Goal: Information Seeking & Learning: Compare options

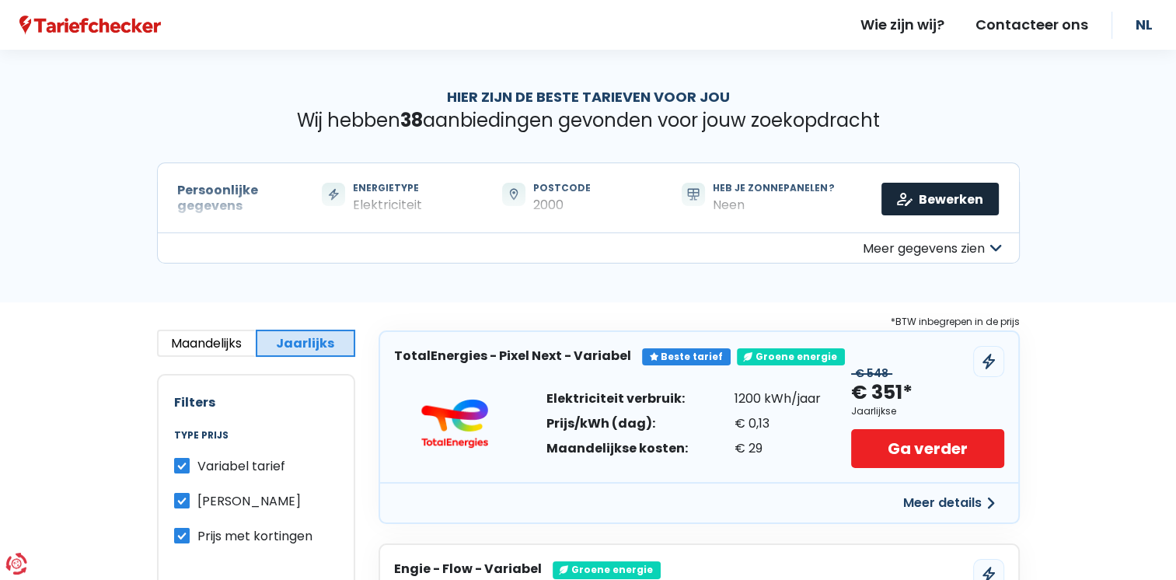
click at [936, 200] on link "Bewerken" at bounding box center [940, 199] width 117 height 33
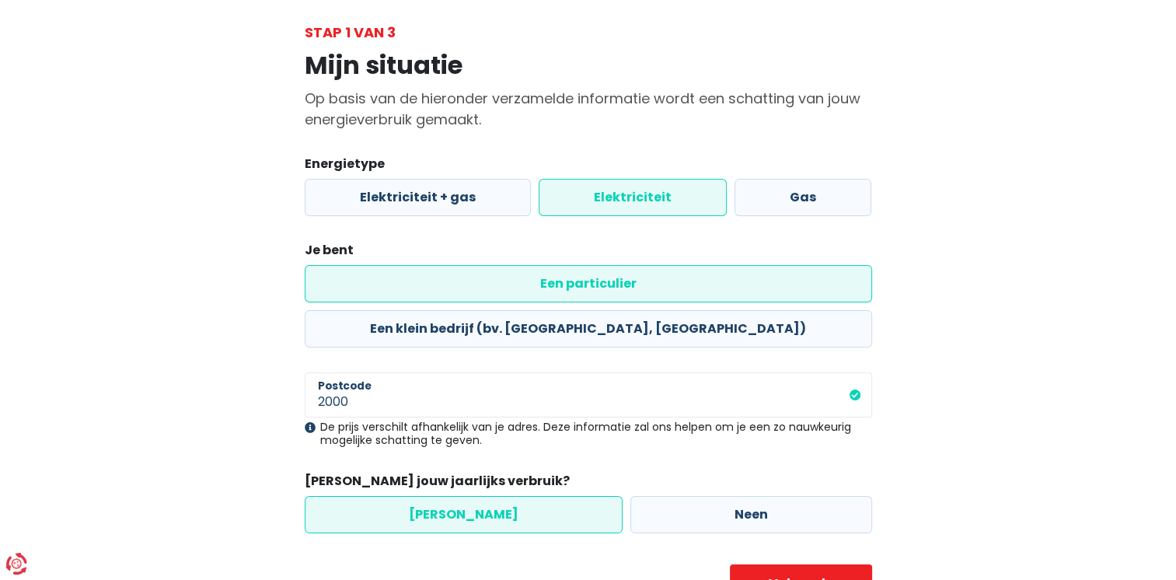
scroll to position [106, 0]
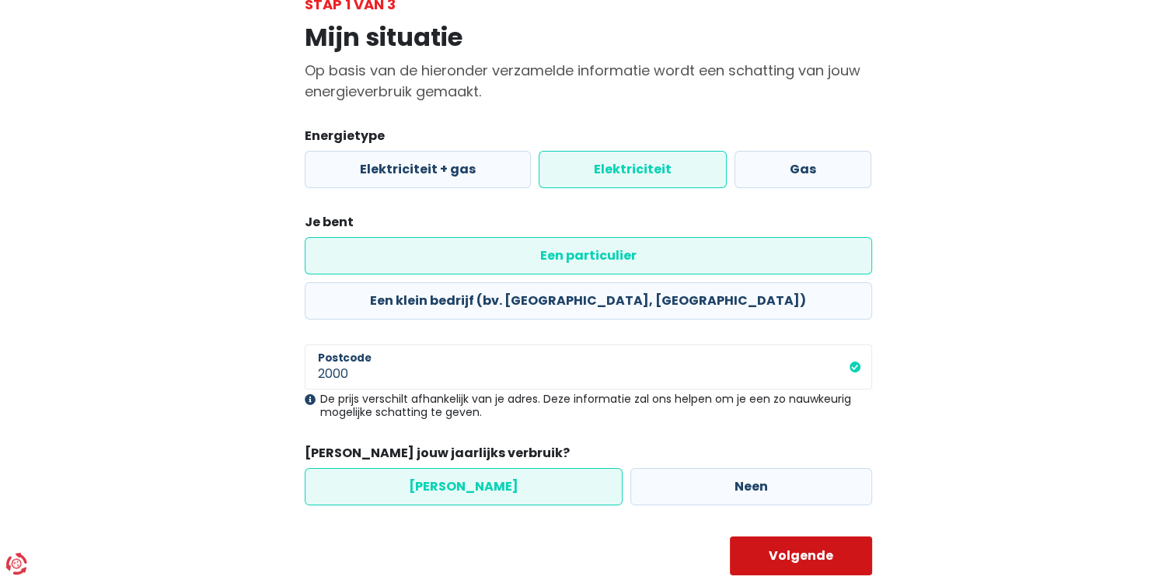
click at [810, 536] on button "Volgende" at bounding box center [801, 555] width 142 height 39
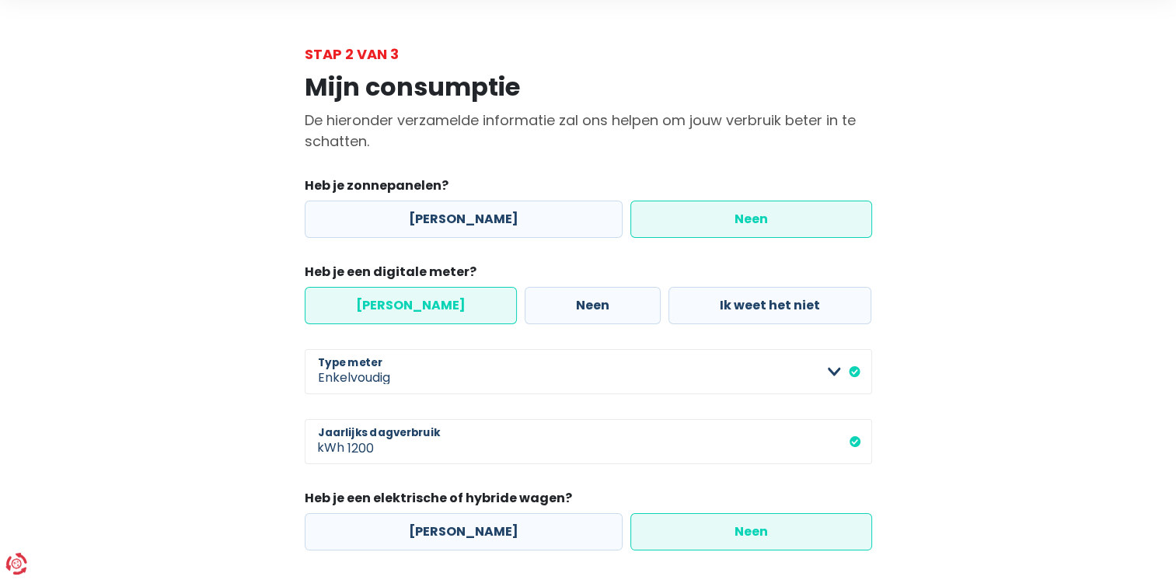
scroll to position [78, 0]
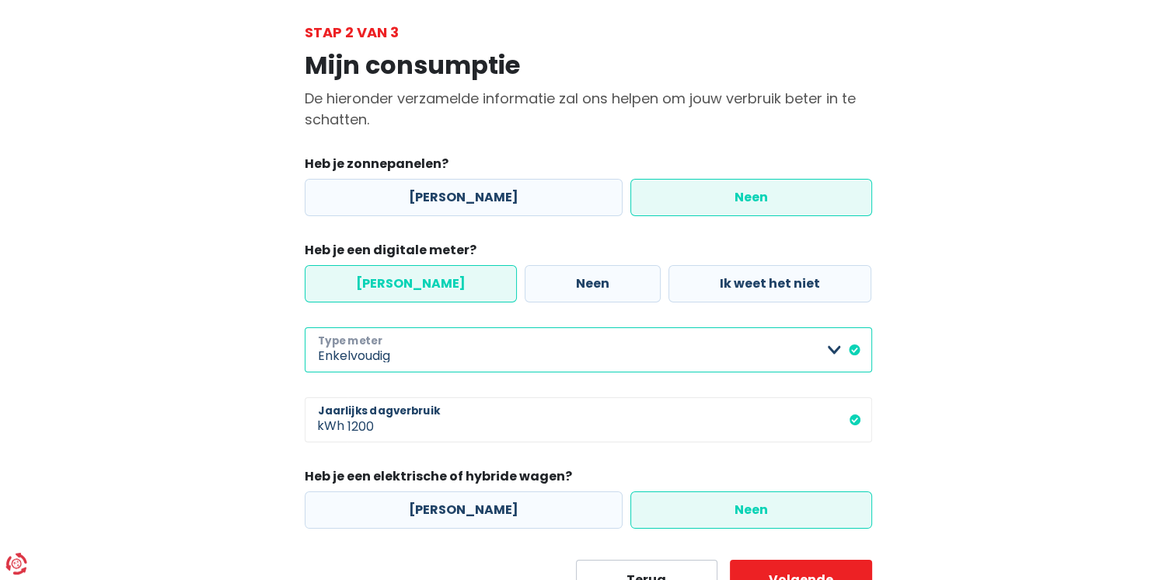
click at [531, 356] on select "Enkelvoudig Tweevoudig Enkelvoudig + uitsluitend nachttarief Tweevoudig + uitsl…" at bounding box center [589, 349] width 568 height 45
select select "day_night_bi_hourly"
click at [305, 328] on select "Enkelvoudig Tweevoudig Enkelvoudig + uitsluitend nachttarief Tweevoudig + uitsl…" at bounding box center [589, 349] width 568 height 45
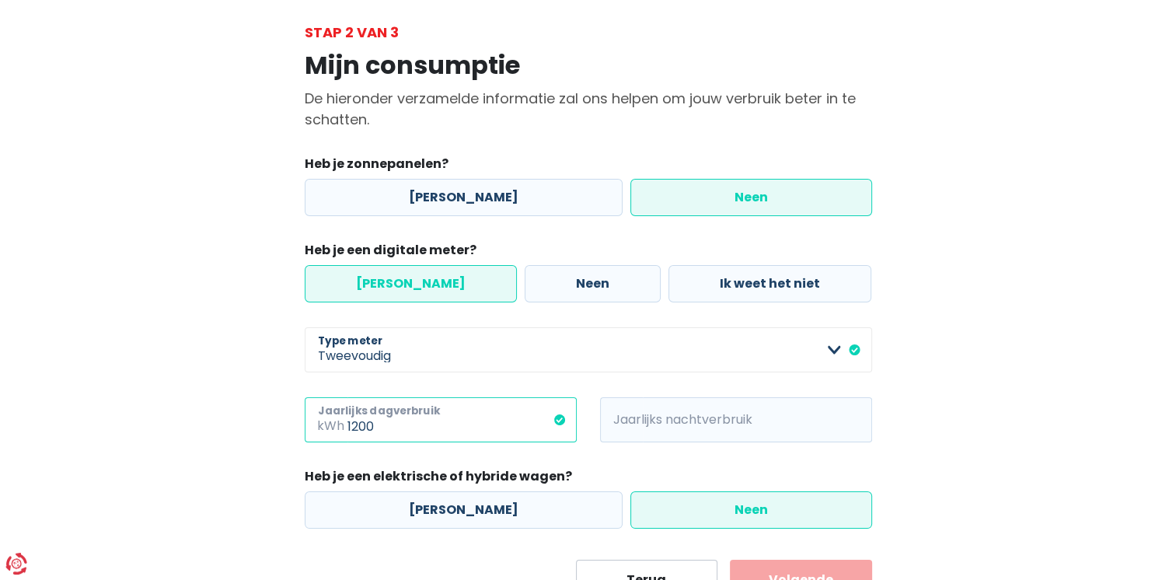
click at [460, 415] on input "1200" at bounding box center [462, 419] width 229 height 45
drag, startPoint x: 402, startPoint y: 422, endPoint x: 277, endPoint y: 421, distance: 125.2
click at [277, 421] on div "Mijn consumptie De hieronder verzamelde informatie zal ons helpen om jouw verbr…" at bounding box center [588, 321] width 886 height 556
type input "700"
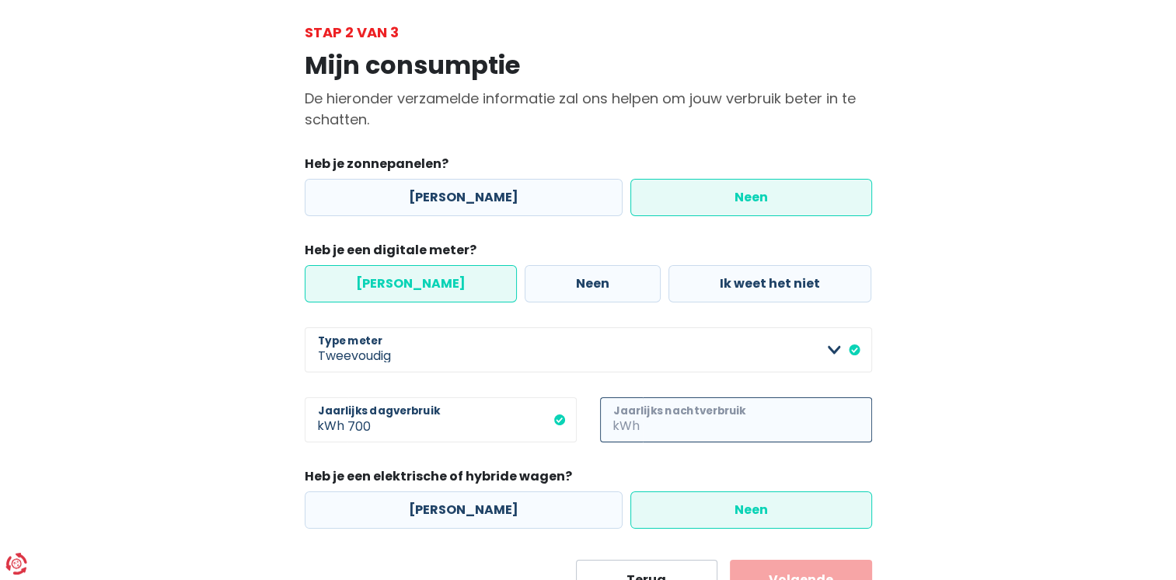
click at [651, 421] on input "Jaarlijks nachtverbruik" at bounding box center [757, 419] width 229 height 45
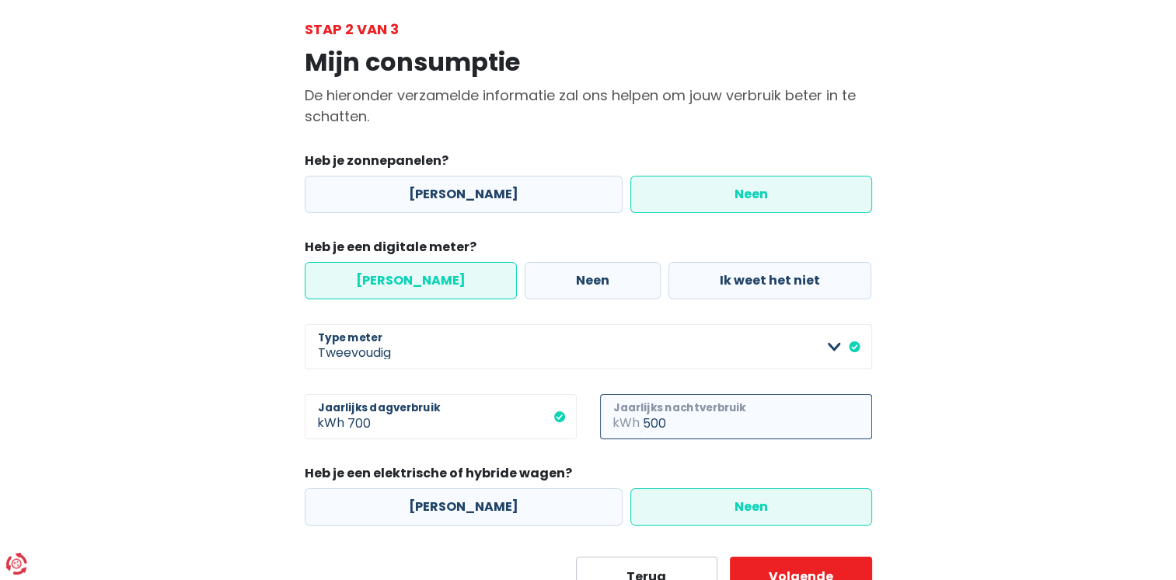
scroll to position [146, 0]
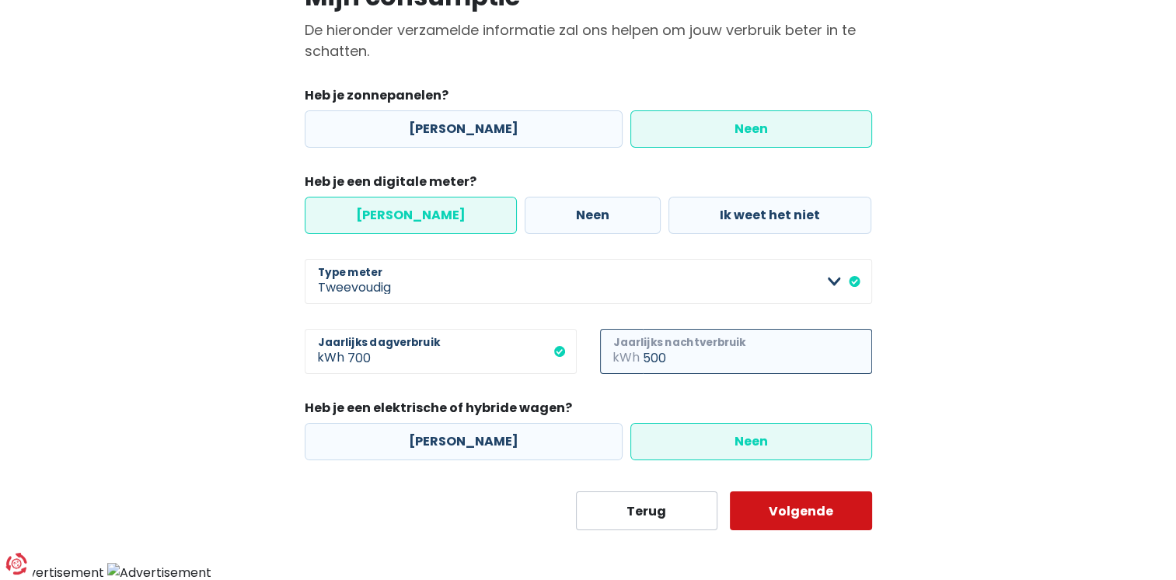
type input "500"
click at [778, 509] on button "Volgende" at bounding box center [801, 510] width 142 height 39
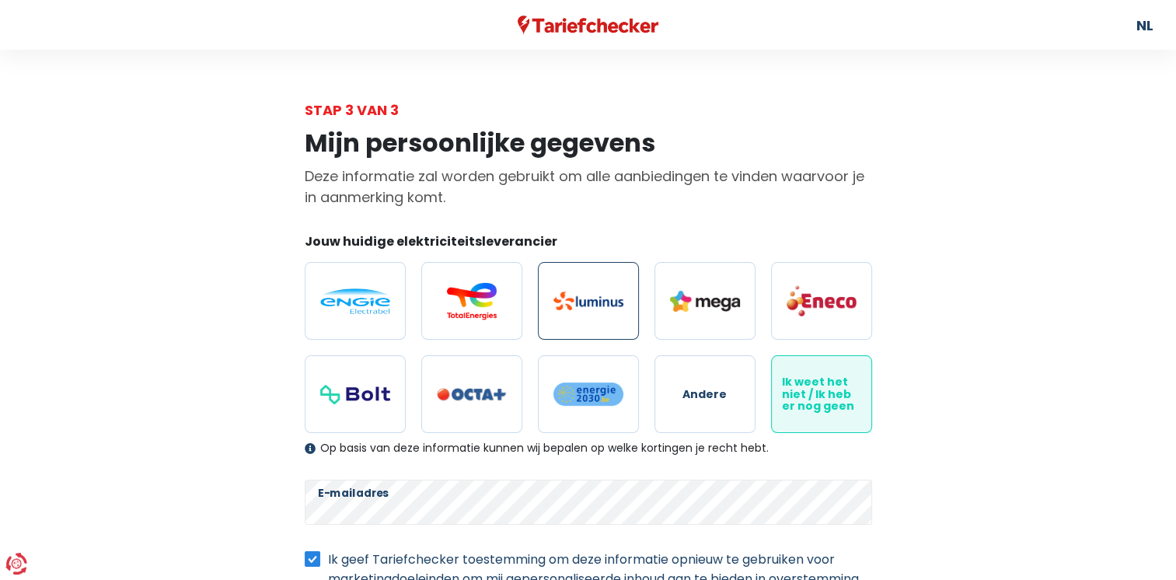
click at [589, 310] on img at bounding box center [589, 301] width 70 height 19
click at [589, 310] on input "radio" at bounding box center [588, 301] width 101 height 78
radio input "true"
radio input "false"
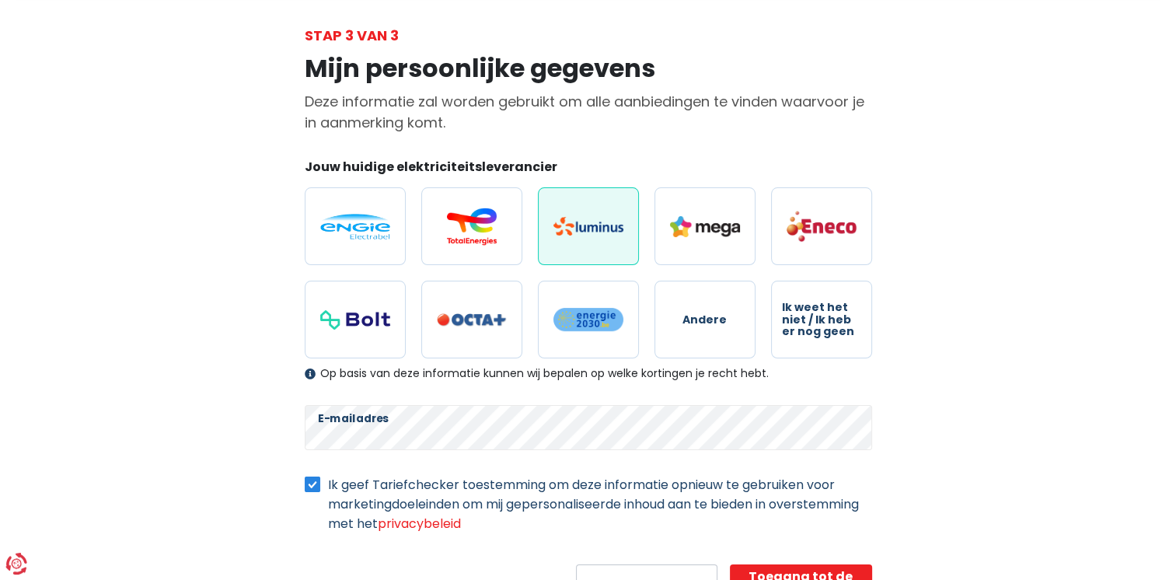
scroll to position [145, 0]
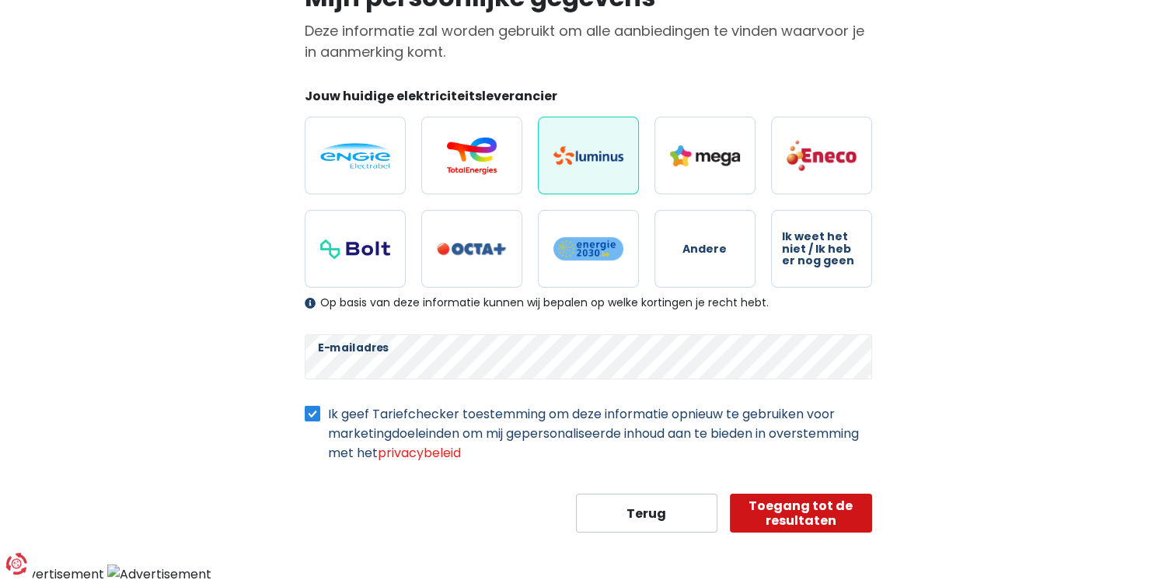
click at [771, 503] on button "Toegang tot de resultaten" at bounding box center [801, 513] width 142 height 39
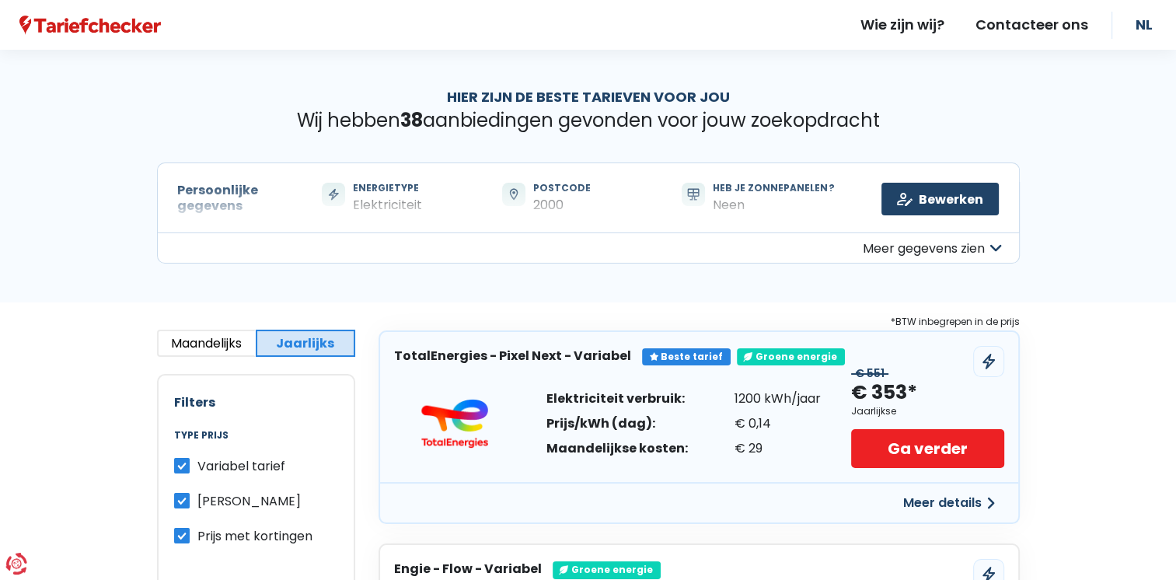
click at [971, 499] on button "Meer details" at bounding box center [949, 503] width 110 height 28
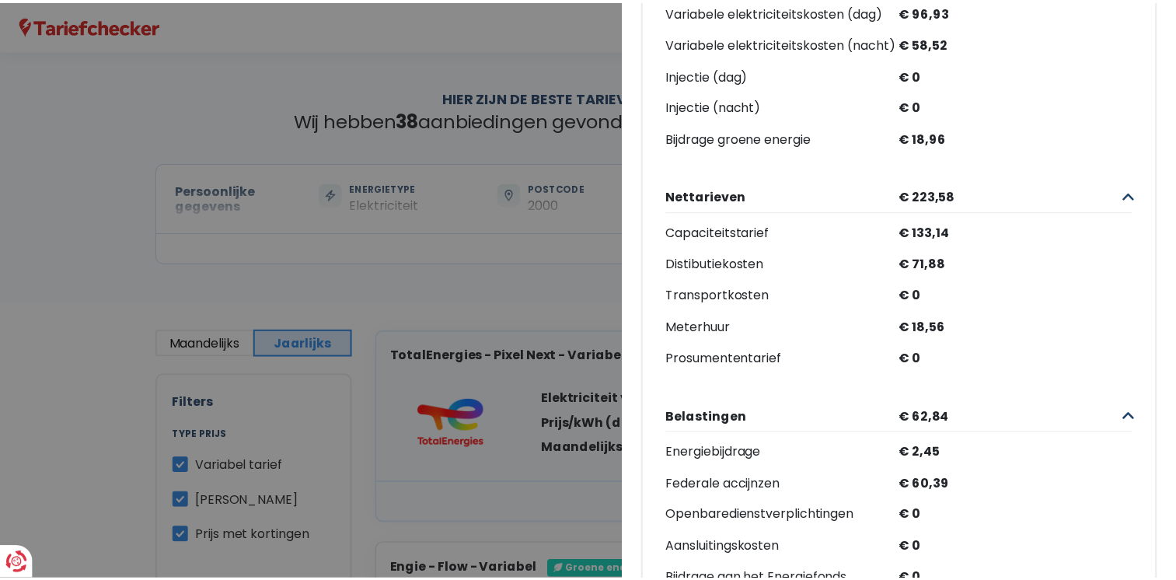
scroll to position [320, 0]
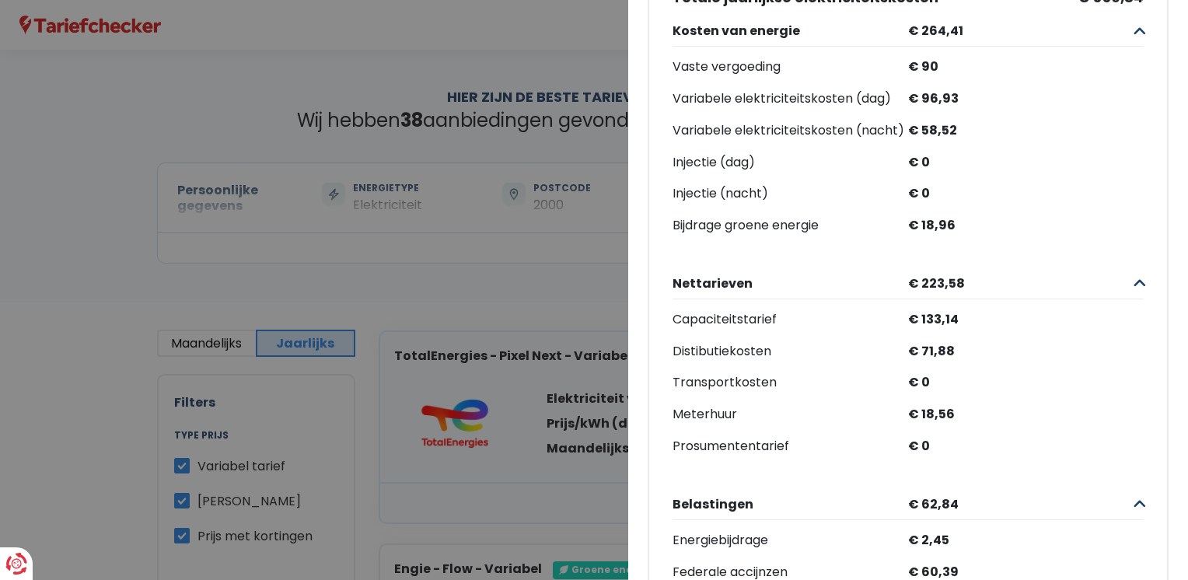
click at [364, 281] on Variabel "Plus de détails - TotalEnergies × Beste tarief Groene energie TotalEnergies - P…" at bounding box center [594, 290] width 1188 height 580
